Goal: Transaction & Acquisition: Purchase product/service

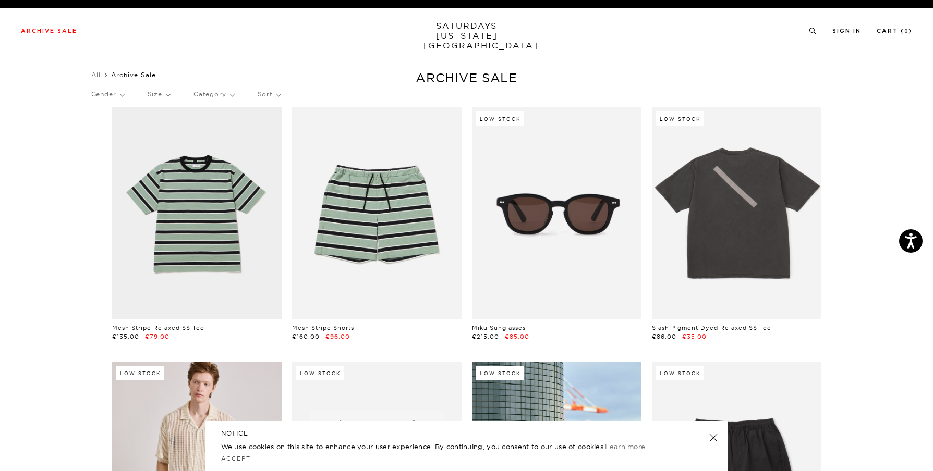
click at [712, 439] on link at bounding box center [712, 438] width 15 height 15
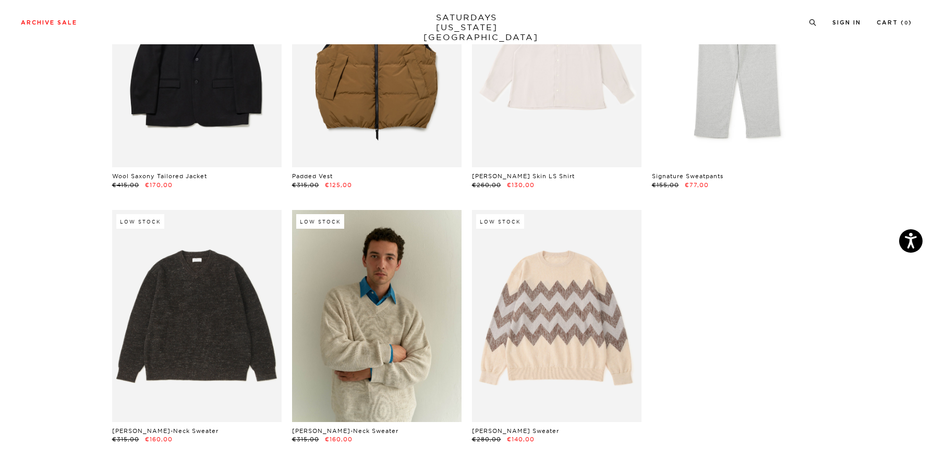
scroll to position [17029, 1]
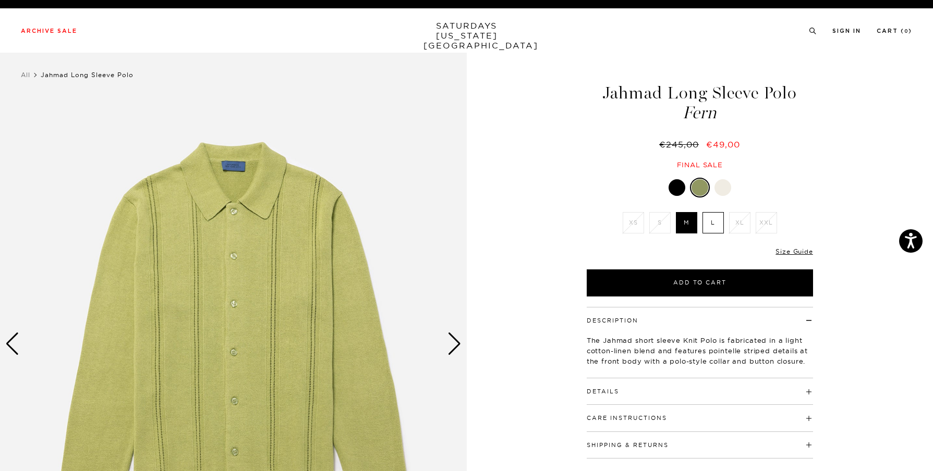
click at [456, 346] on div "Next slide" at bounding box center [454, 344] width 14 height 23
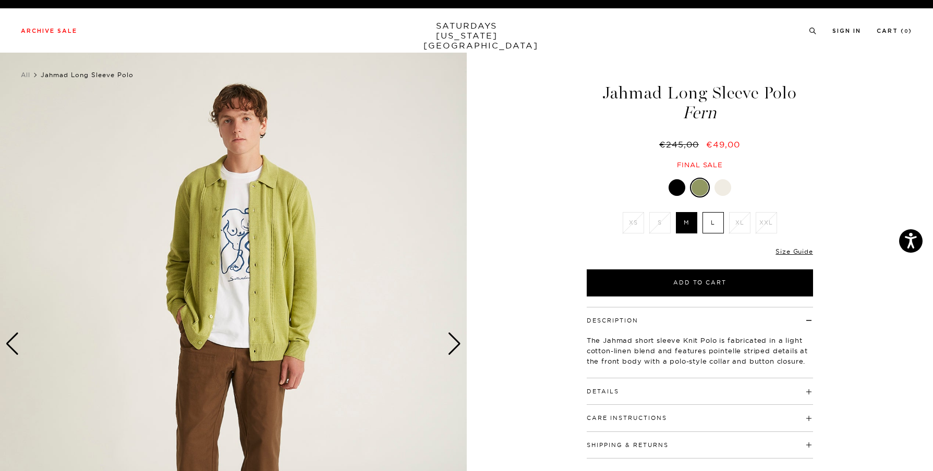
click at [456, 346] on div "Next slide" at bounding box center [454, 344] width 14 height 23
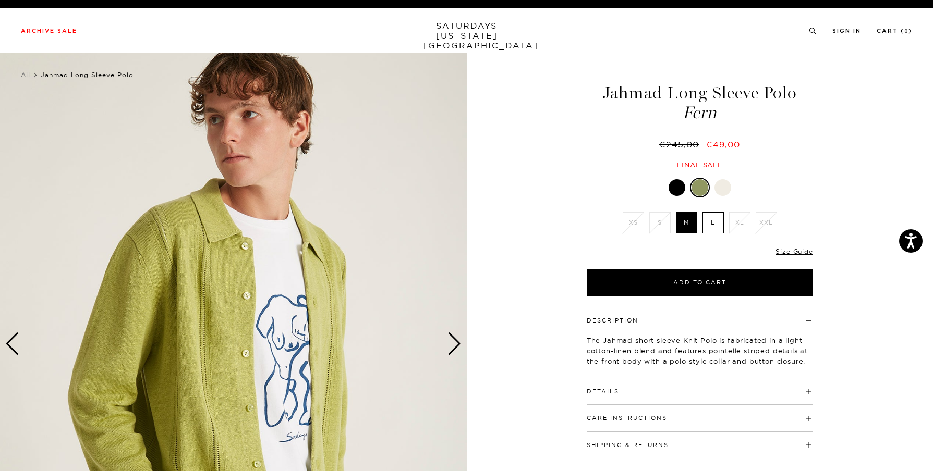
click at [454, 345] on div "Next slide" at bounding box center [454, 344] width 14 height 23
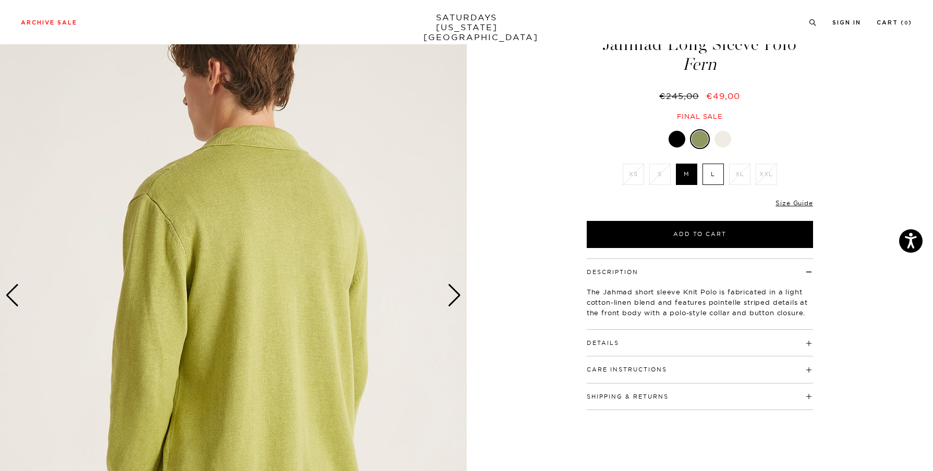
scroll to position [38, 0]
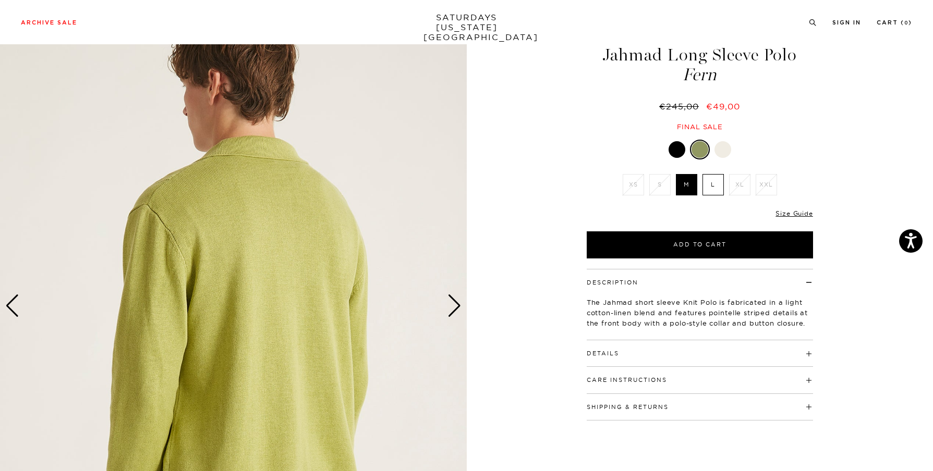
click at [459, 307] on div "Next slide" at bounding box center [454, 306] width 14 height 23
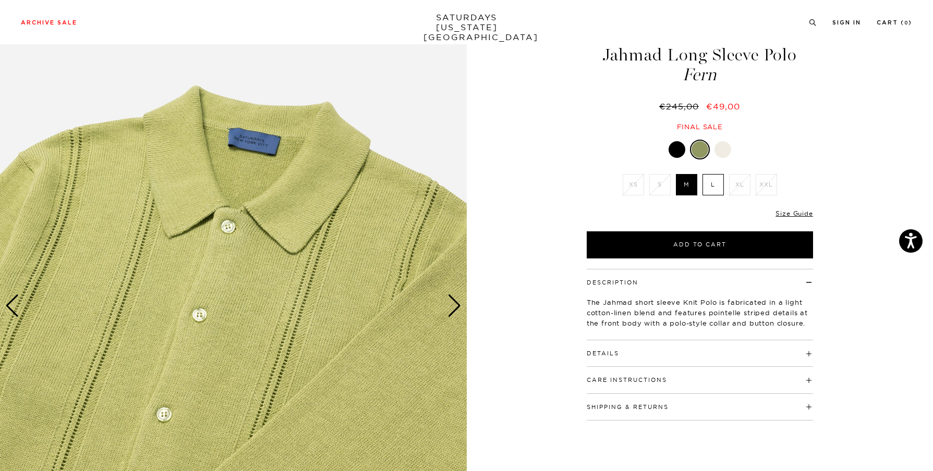
click at [459, 307] on div "Next slide" at bounding box center [454, 306] width 14 height 23
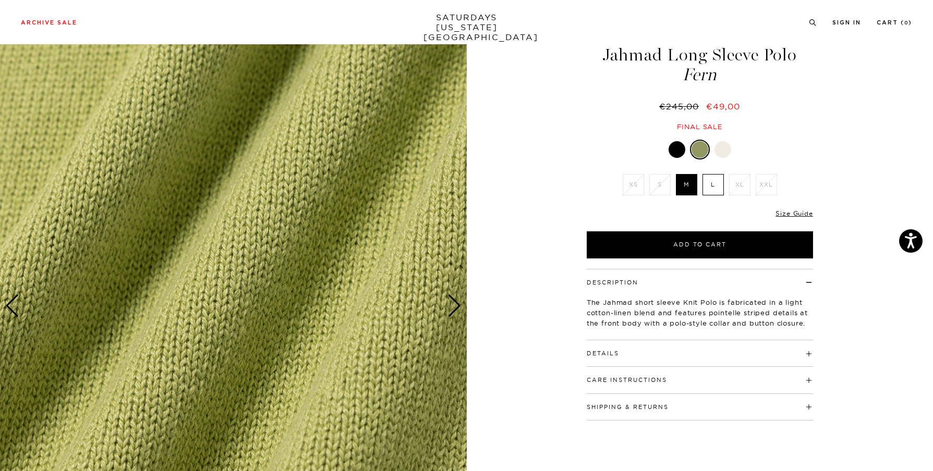
click at [459, 307] on div "Next slide" at bounding box center [454, 306] width 14 height 23
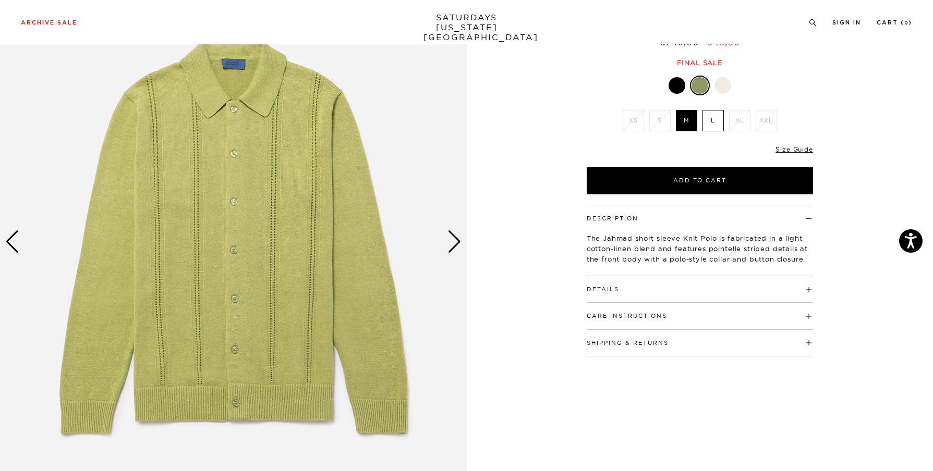
scroll to position [101, 0]
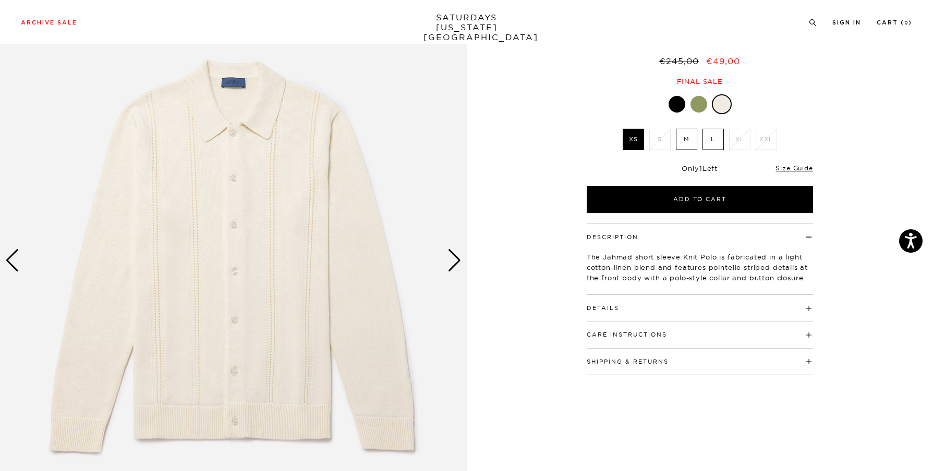
scroll to position [83, 1]
click at [450, 253] on div "Next slide" at bounding box center [454, 261] width 14 height 23
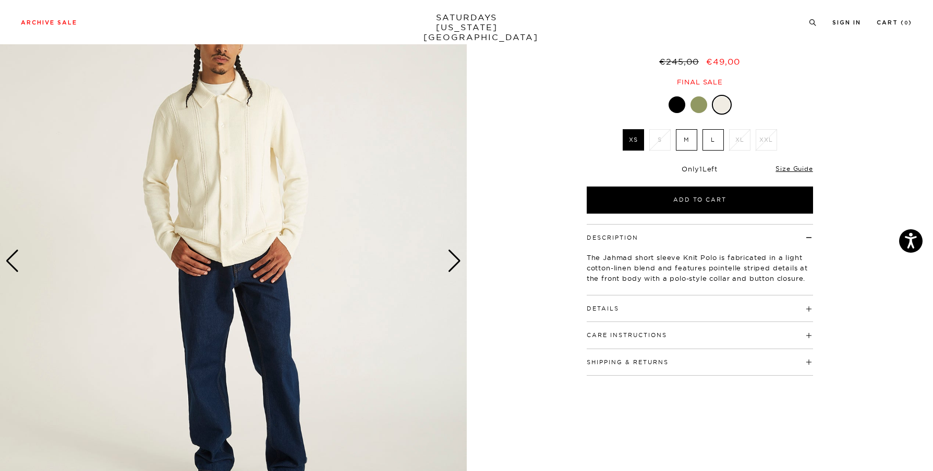
click at [450, 253] on div "Next slide" at bounding box center [454, 261] width 14 height 23
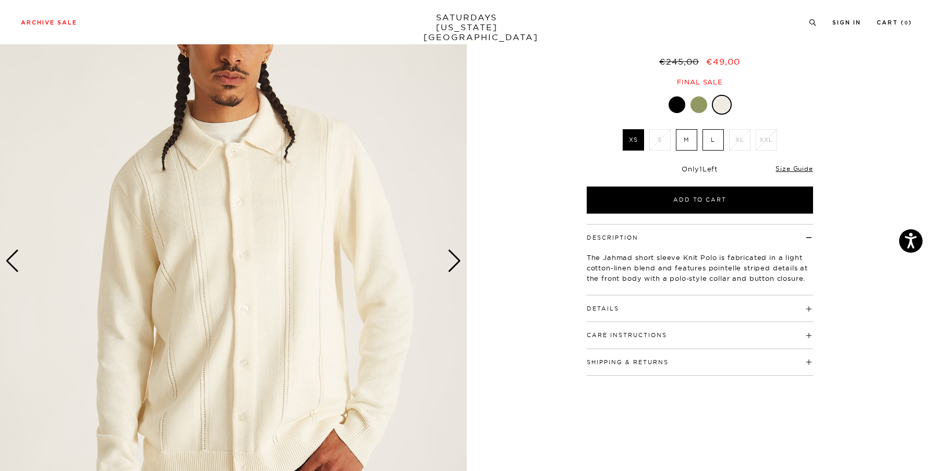
click at [450, 253] on div "Next slide" at bounding box center [454, 261] width 14 height 23
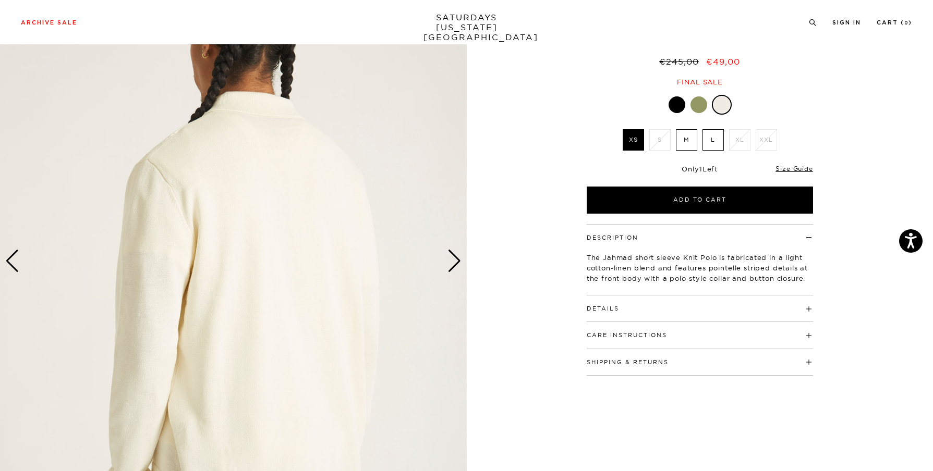
click at [450, 253] on div "Next slide" at bounding box center [454, 261] width 14 height 23
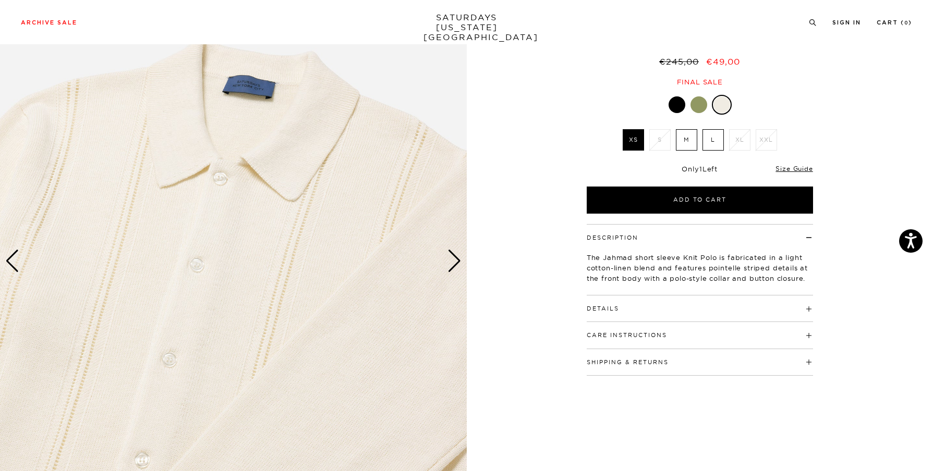
click at [450, 253] on div "Next slide" at bounding box center [454, 261] width 14 height 23
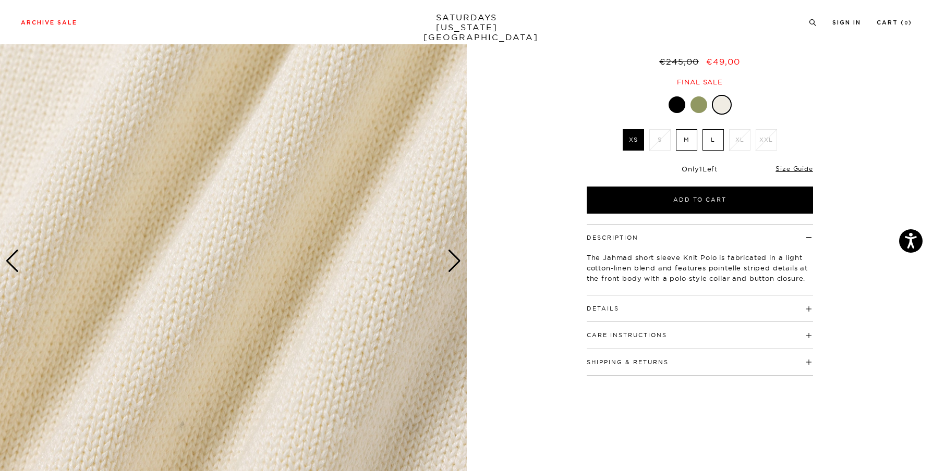
click at [450, 253] on div "Next slide" at bounding box center [454, 261] width 14 height 23
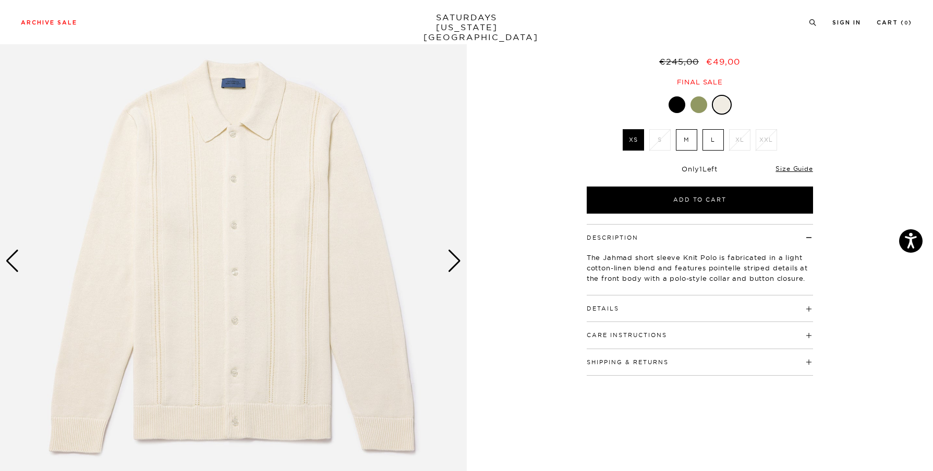
click at [450, 253] on div "Next slide" at bounding box center [454, 261] width 14 height 23
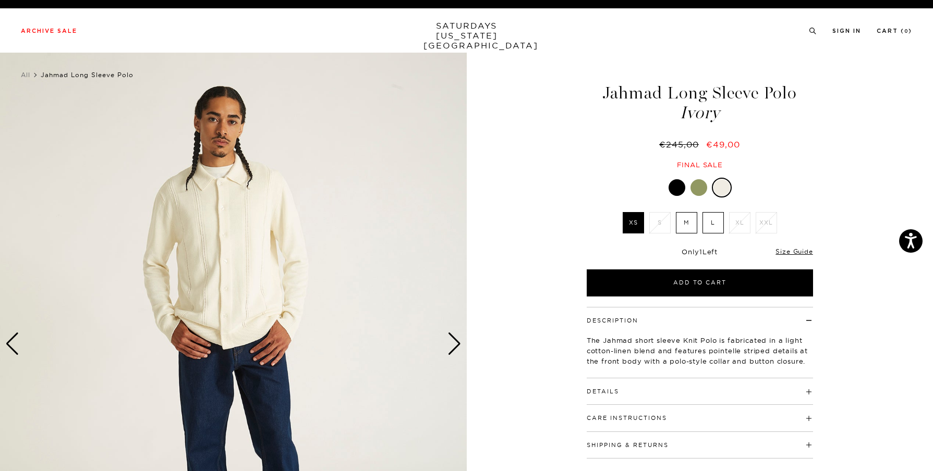
scroll to position [0, 2]
click at [451, 343] on div "Next slide" at bounding box center [454, 344] width 14 height 23
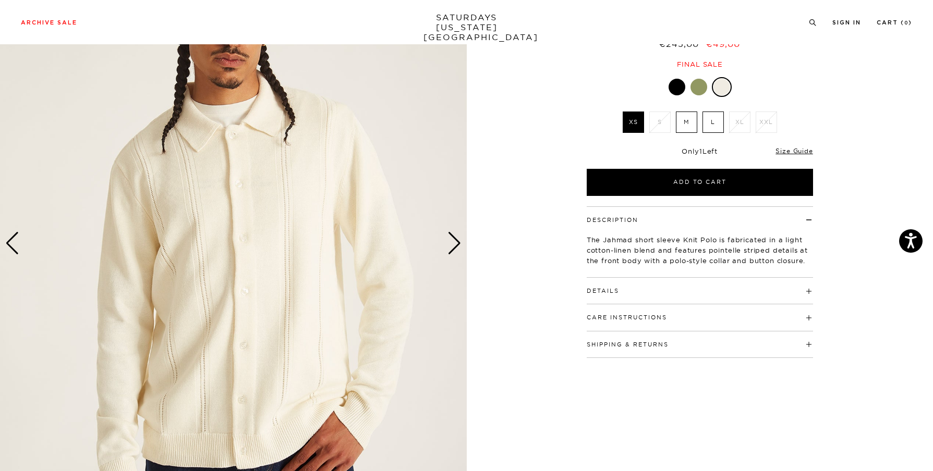
scroll to position [95, 0]
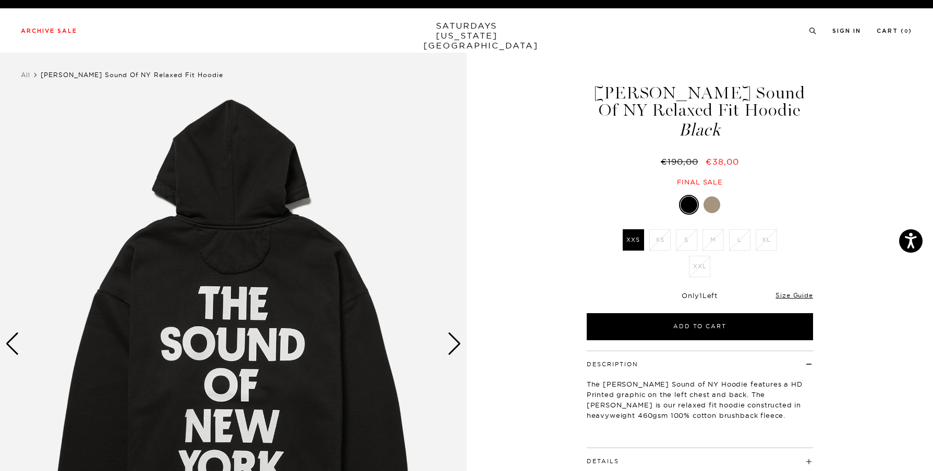
click at [711, 203] on div at bounding box center [711, 205] width 17 height 17
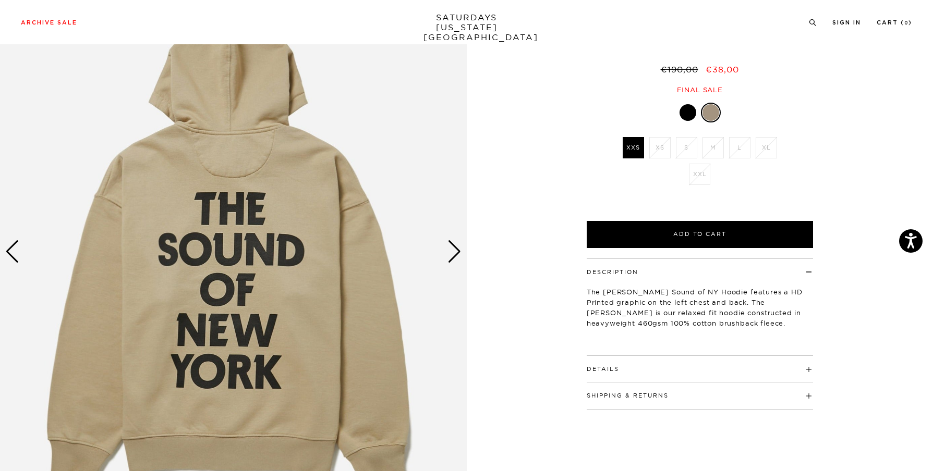
scroll to position [115, 0]
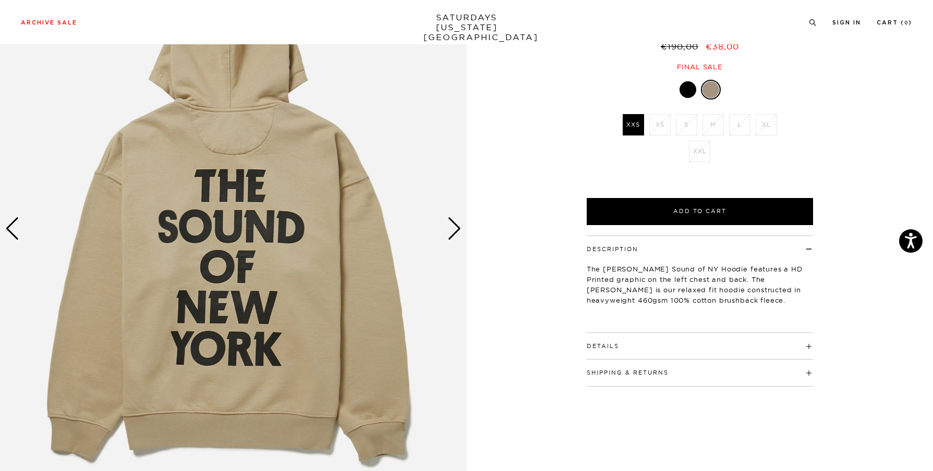
click at [461, 231] on div "Next slide" at bounding box center [454, 228] width 14 height 23
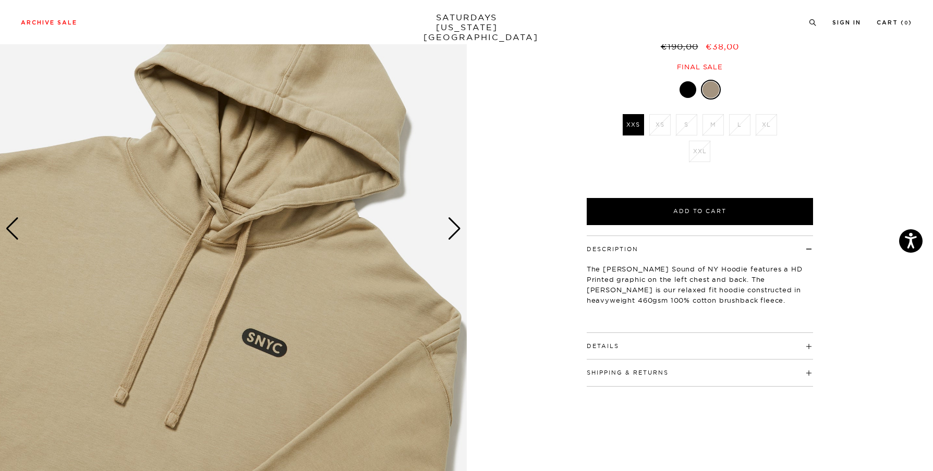
click at [461, 231] on div "Next slide" at bounding box center [454, 228] width 14 height 23
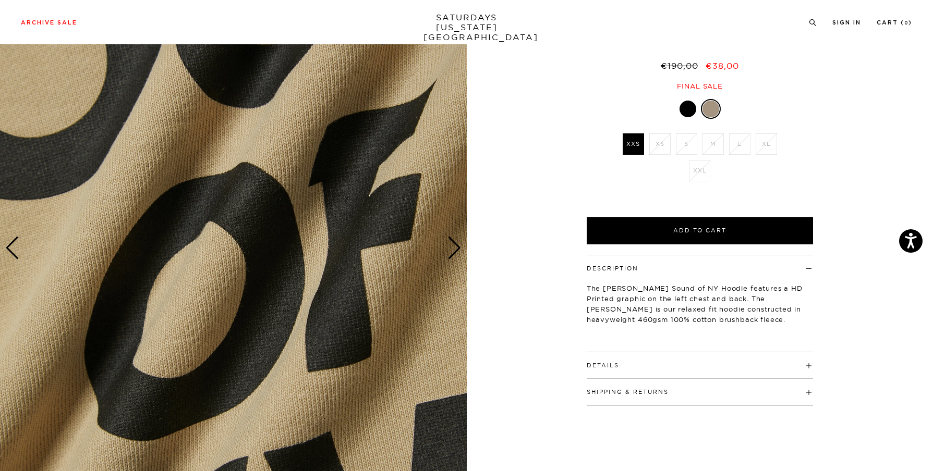
scroll to position [92, 0]
